Goal: Information Seeking & Learning: Learn about a topic

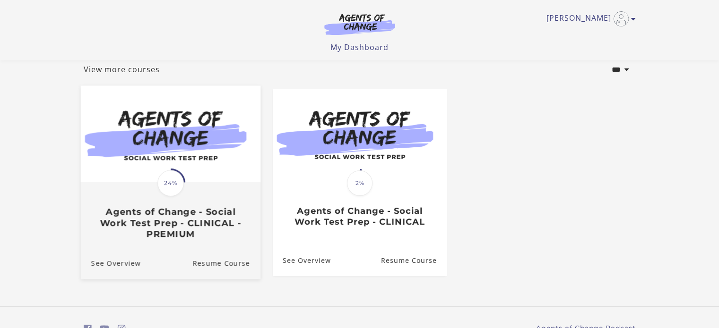
scroll to position [104, 0]
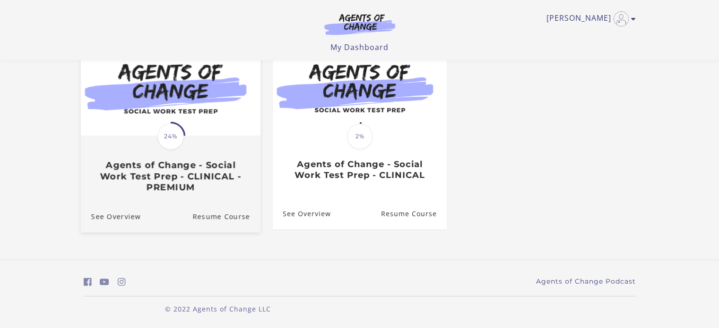
click at [178, 88] on img at bounding box center [170, 87] width 180 height 97
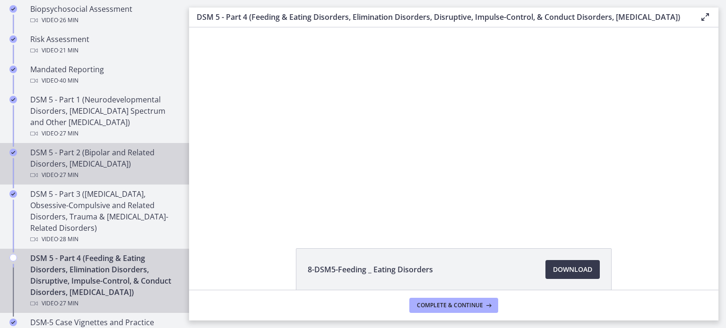
scroll to position [378, 0]
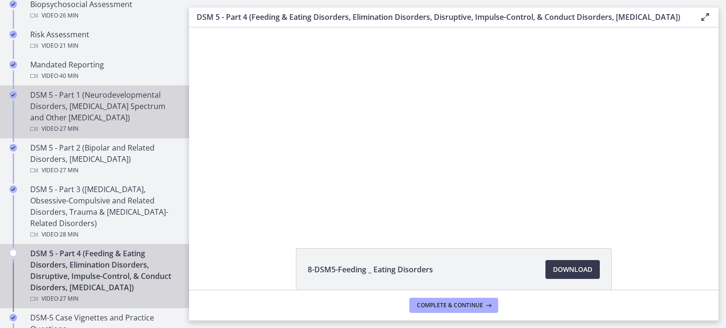
click at [153, 124] on div "Video · 27 min" at bounding box center [103, 128] width 147 height 11
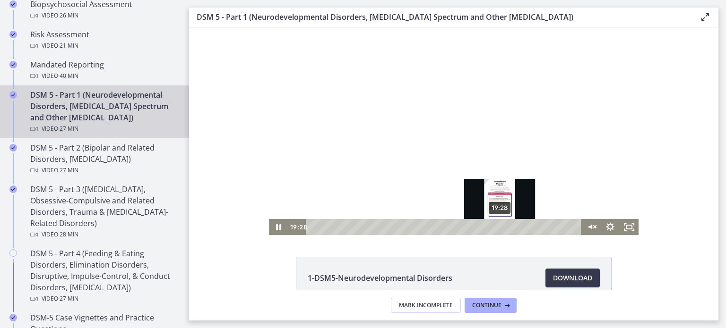
drag, startPoint x: 381, startPoint y: 225, endPoint x: 497, endPoint y: 225, distance: 115.3
click at [497, 225] on div "Playbar" at bounding box center [499, 227] width 5 height 5
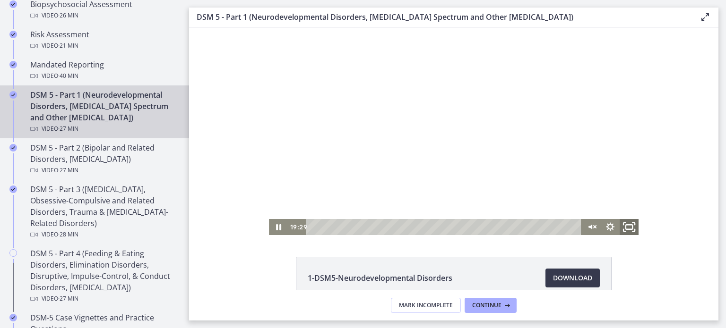
click at [627, 225] on rect "Fullscreen" at bounding box center [629, 227] width 7 height 5
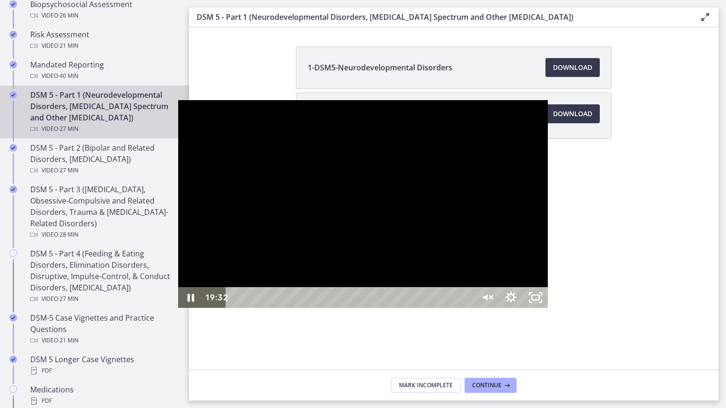
click at [463, 308] on div "18:55" at bounding box center [351, 297] width 233 height 21
click at [460, 308] on div "18:45" at bounding box center [351, 297] width 233 height 21
click at [499, 303] on div at bounding box center [363, 204] width 370 height 208
click at [501, 311] on icon "Unmute" at bounding box center [486, 297] width 29 height 25
